Goal: Task Accomplishment & Management: Use online tool/utility

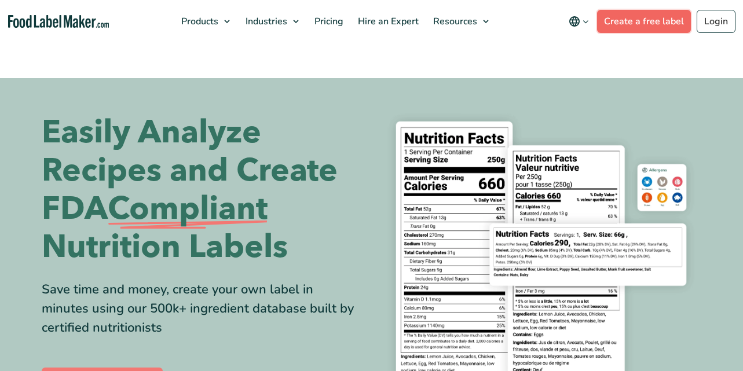
click at [627, 28] on link "Create a free label" at bounding box center [644, 21] width 94 height 23
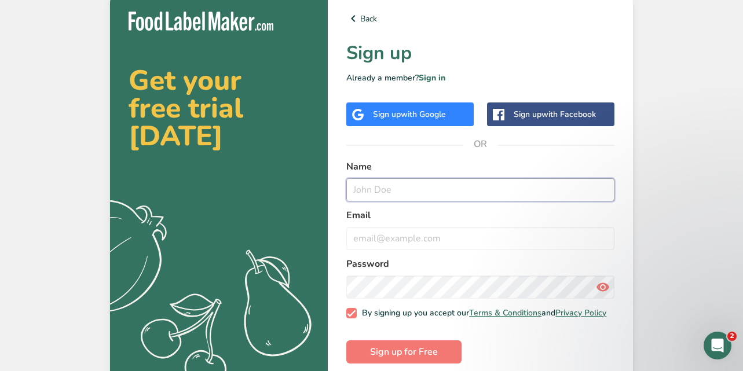
click at [391, 193] on input "text" at bounding box center [480, 189] width 268 height 23
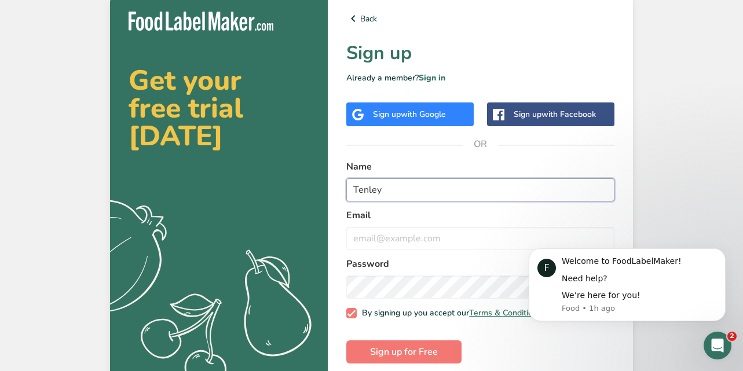
type input "Tenley"
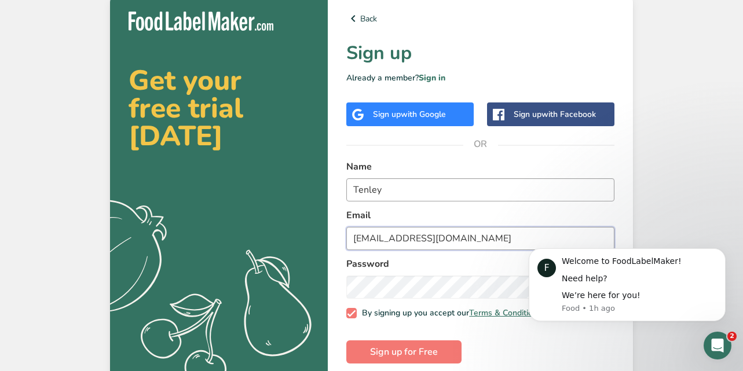
type input "tenley@havedates.com"
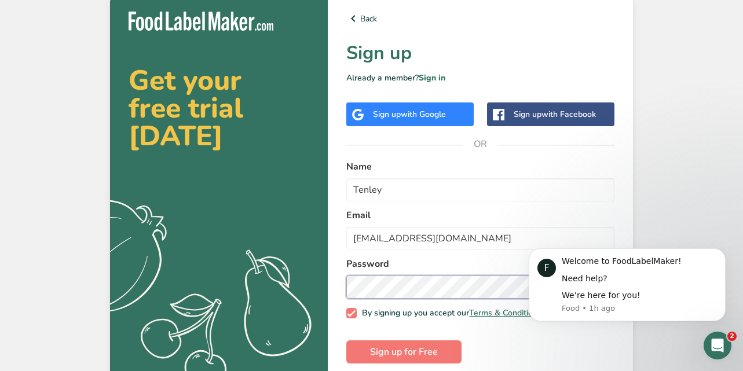
scroll to position [17, 0]
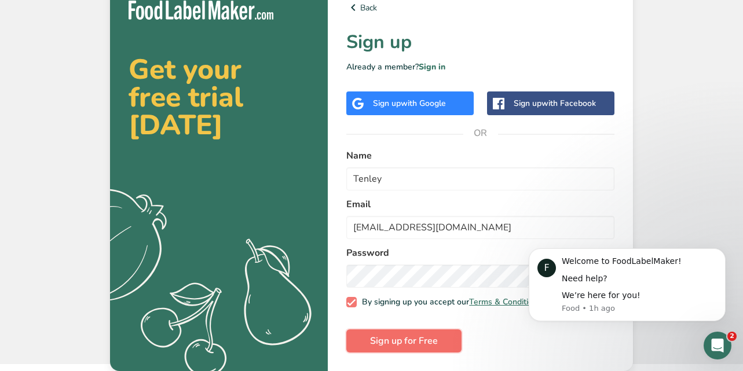
click at [394, 336] on span "Sign up for Free" at bounding box center [404, 341] width 68 height 14
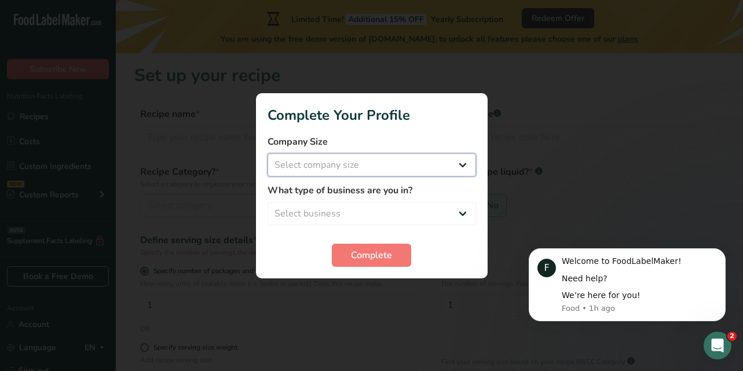
click at [371, 166] on select "Select company size Fewer than 10 Employees 10 to 50 Employees 51 to 500 Employ…" at bounding box center [371, 164] width 208 height 23
select select "1"
click at [343, 214] on select "Select business Packaged Food Manufacturer Restaurant & Cafe Bakery Meal Plans …" at bounding box center [371, 213] width 208 height 23
select select "1"
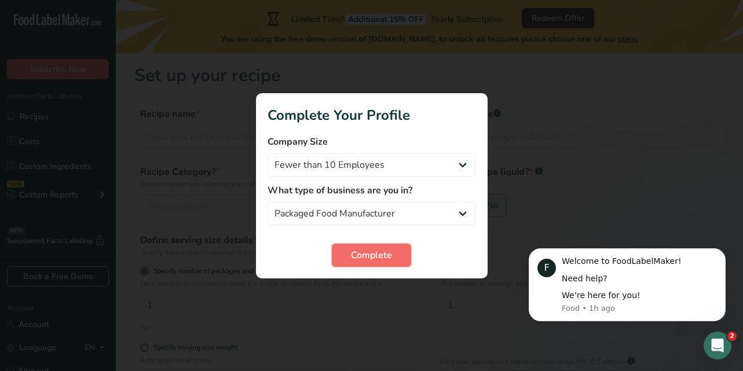
click at [350, 256] on button "Complete" at bounding box center [371, 255] width 79 height 23
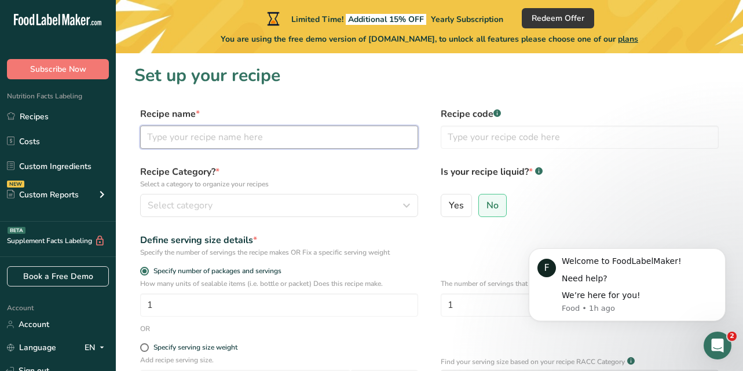
click at [252, 139] on input "text" at bounding box center [279, 137] width 278 height 23
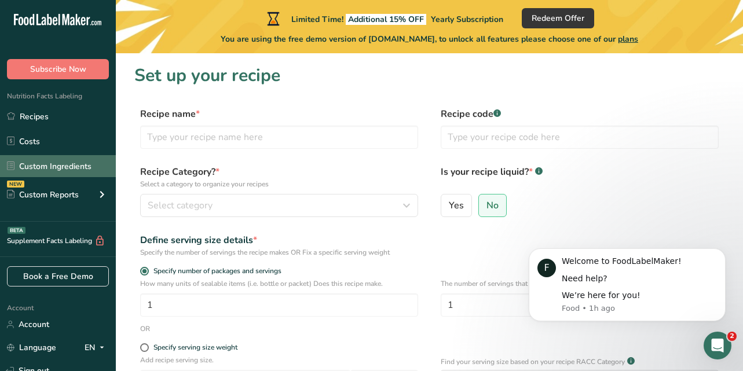
click at [61, 162] on link "Custom Ingredients" at bounding box center [58, 166] width 116 height 22
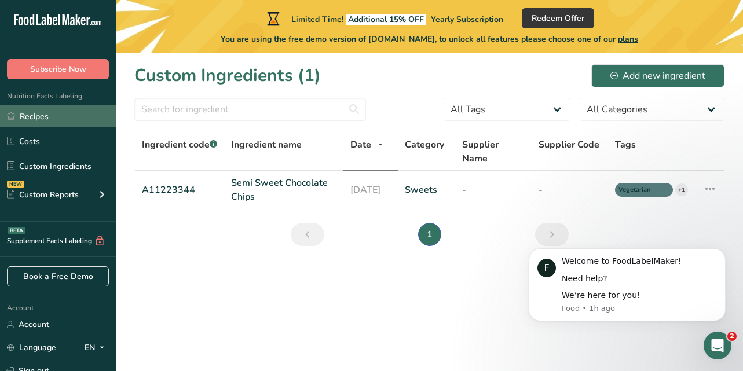
click at [61, 119] on link "Recipes" at bounding box center [58, 116] width 116 height 22
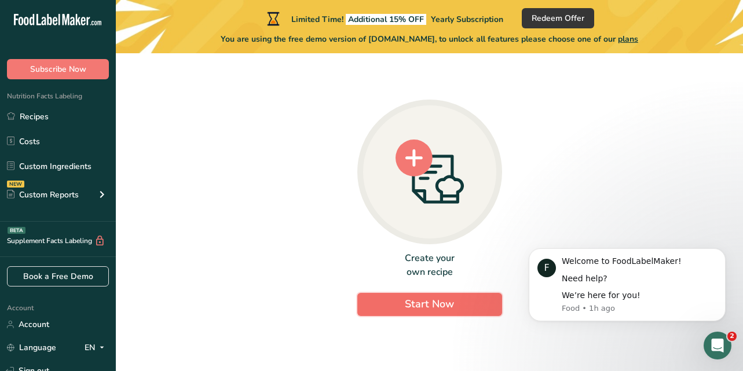
click at [398, 304] on button "Start Now" at bounding box center [429, 304] width 145 height 23
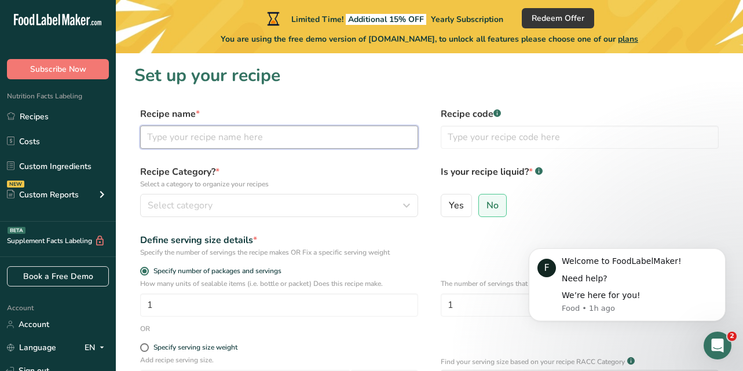
click at [203, 140] on input "text" at bounding box center [279, 137] width 278 height 23
type input "P"
type input "Multipack"
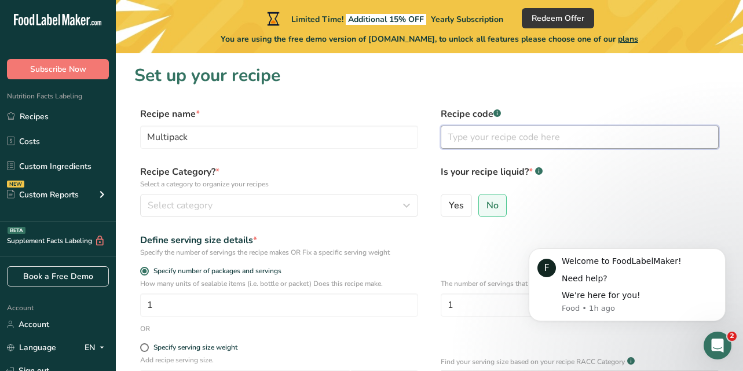
click at [488, 135] on input "text" at bounding box center [580, 137] width 278 height 23
